Goal: Check status: Check status

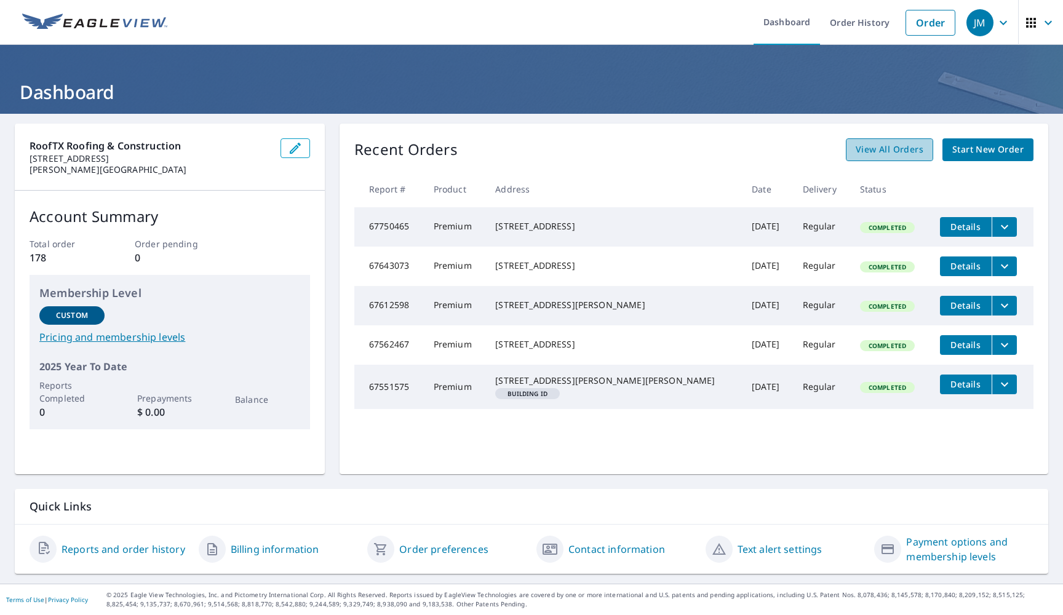
click at [909, 146] on span "View All Orders" at bounding box center [890, 149] width 68 height 15
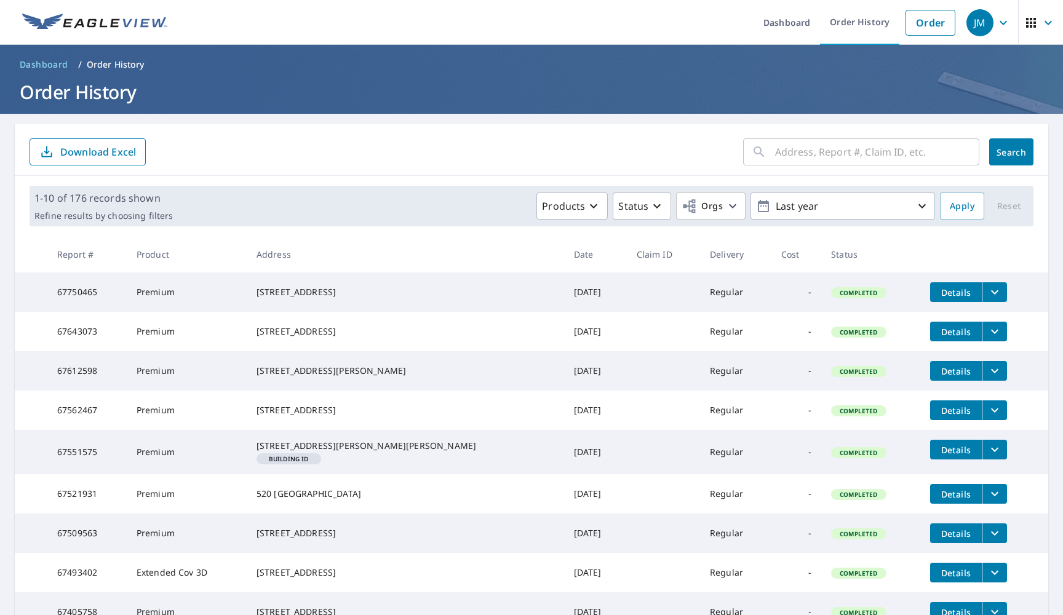
click at [808, 151] on input "text" at bounding box center [877, 152] width 204 height 34
type input "116 grapefruit"
click at [1011, 152] on button "Search" at bounding box center [1011, 151] width 44 height 27
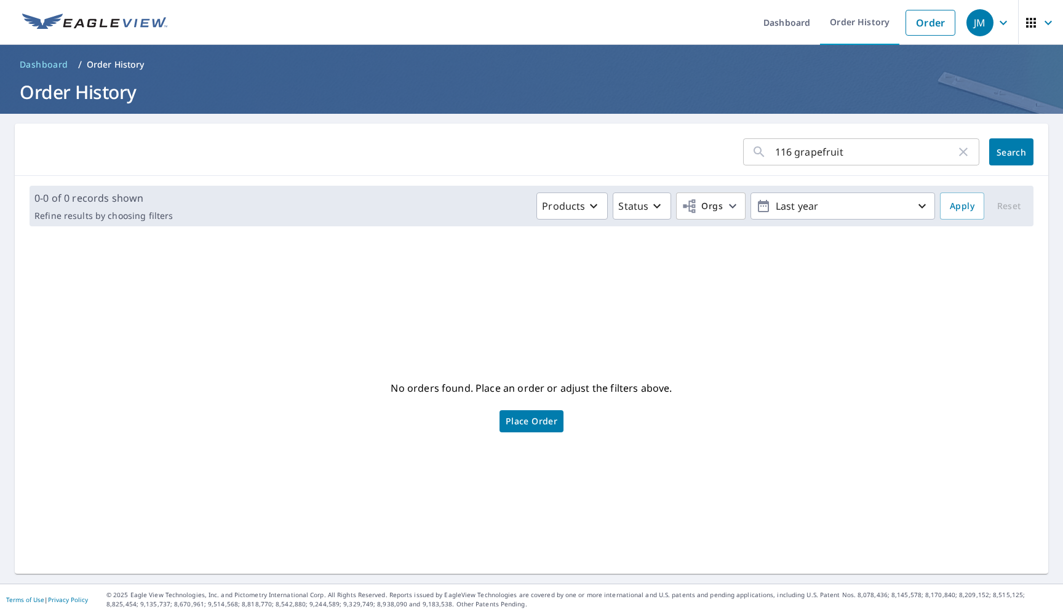
click at [792, 153] on input "116 grapefruit" at bounding box center [865, 152] width 181 height 34
type input "118 grapefruit"
click at [1011, 152] on button "Search" at bounding box center [1011, 151] width 44 height 27
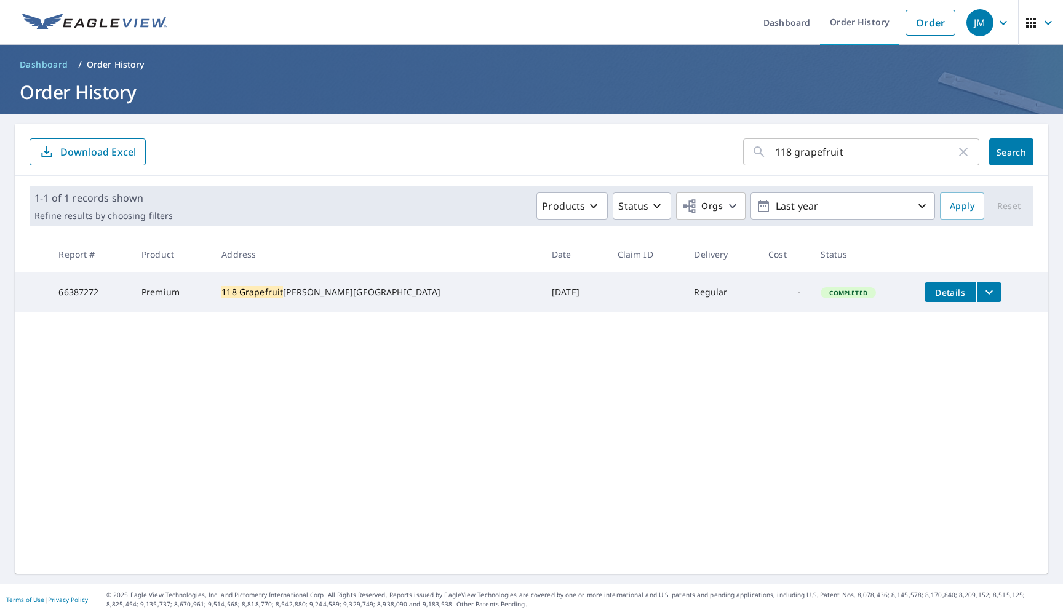
click at [982, 291] on icon "filesDropdownBtn-66387272" at bounding box center [989, 292] width 15 height 15
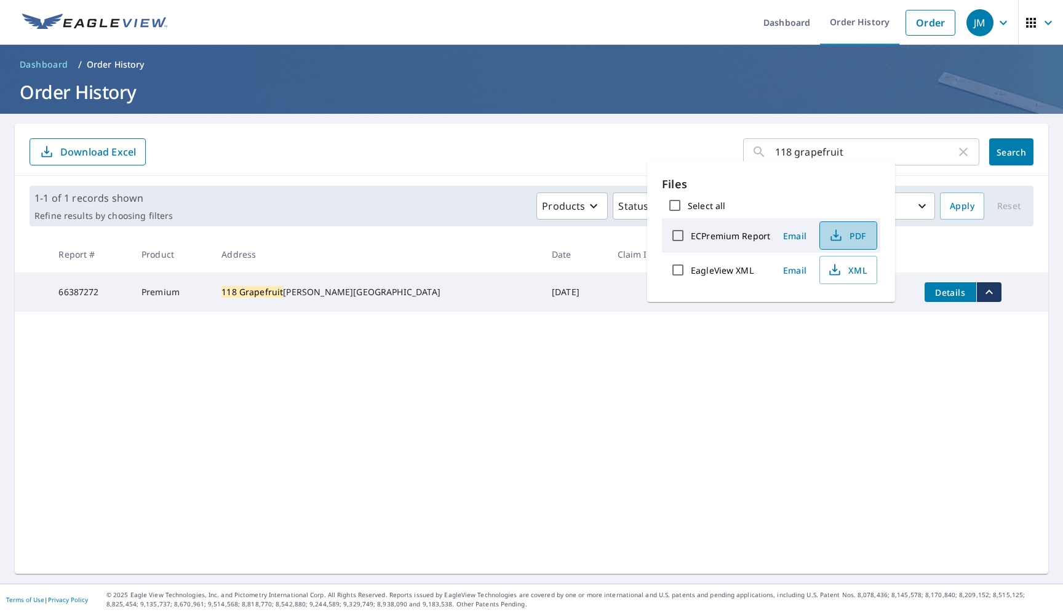
click at [845, 234] on span "PDF" at bounding box center [846, 235] width 39 height 15
